Goal: Task Accomplishment & Management: Manage account settings

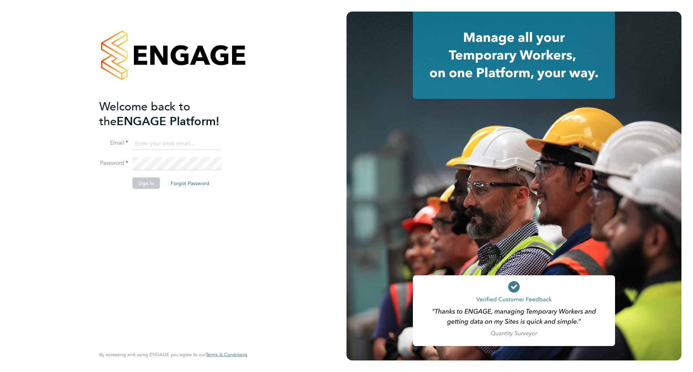
type input "adriannamazurek@frontlinerecruitment.co.uk"
click at [177, 135] on ng-template "Welcome back to the ENGAGE Platform! Email adriannamazurek@frontlinerecruitment…" at bounding box center [169, 147] width 141 height 97
click at [145, 183] on button "Sign In" at bounding box center [145, 183] width 27 height 12
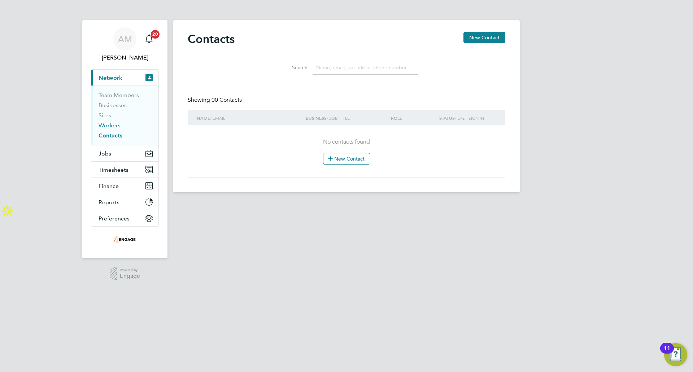
click at [108, 124] on link "Workers" at bounding box center [110, 125] width 22 height 7
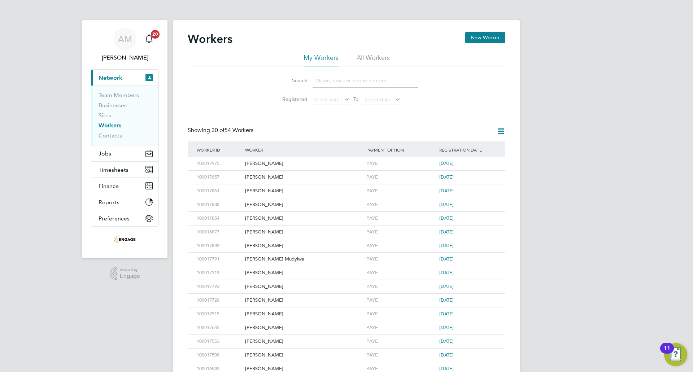
click at [343, 84] on input at bounding box center [365, 81] width 105 height 14
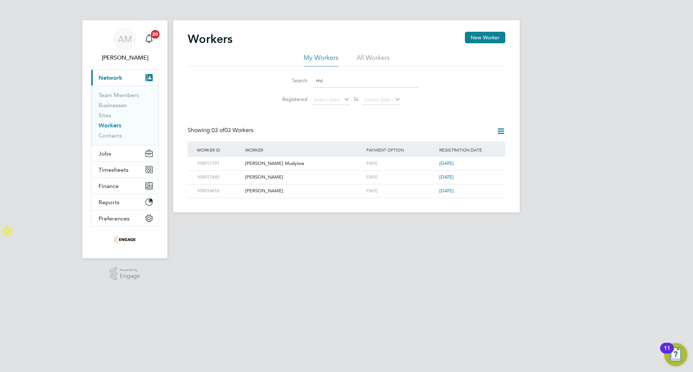
type input "mc"
